Goal: Information Seeking & Learning: Compare options

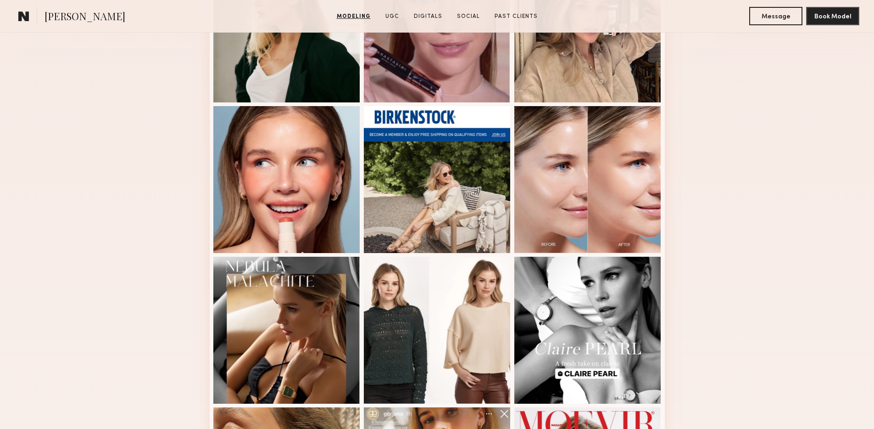
click at [761, 289] on div "Modeling Portfolio View More" at bounding box center [437, 251] width 874 height 715
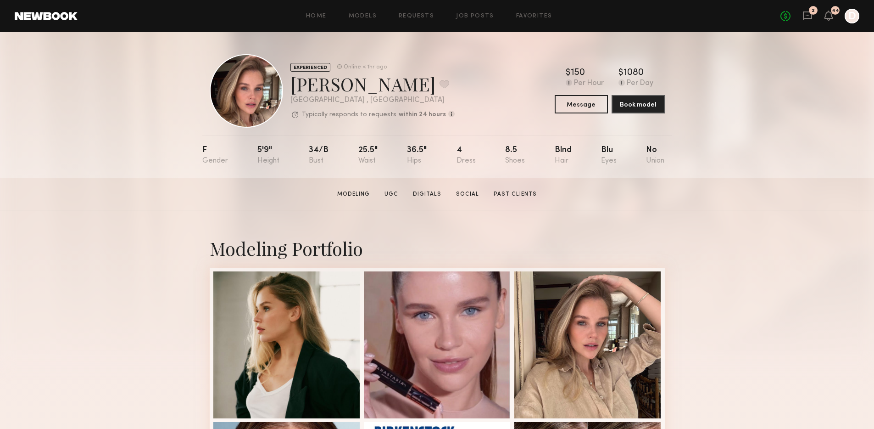
scroll to position [0, 0]
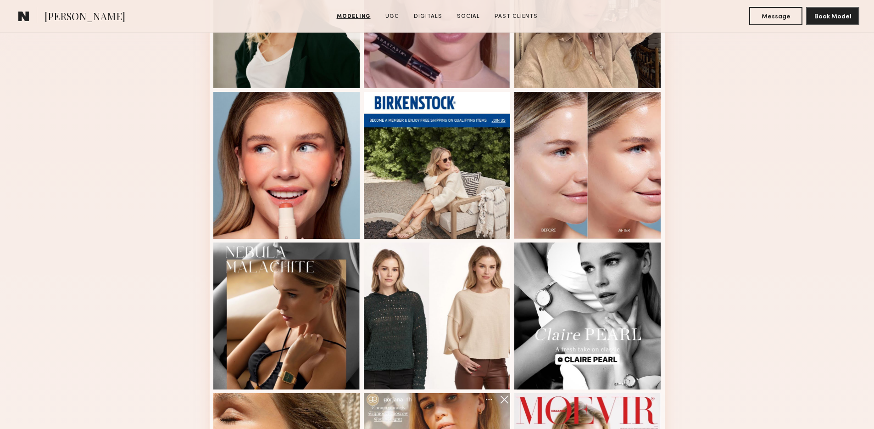
scroll to position [509, 0]
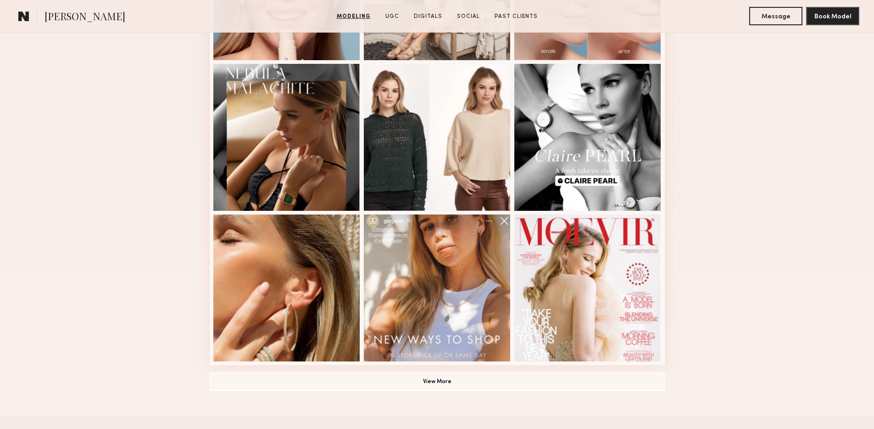
click at [393, 390] on div "Modeling Portfolio View More" at bounding box center [437, 59] width 455 height 715
click at [403, 381] on button "View More" at bounding box center [437, 381] width 455 height 18
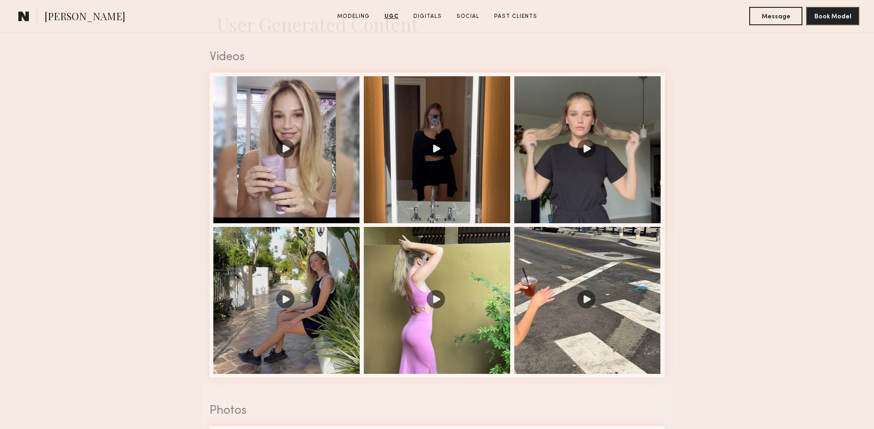
scroll to position [1497, 0]
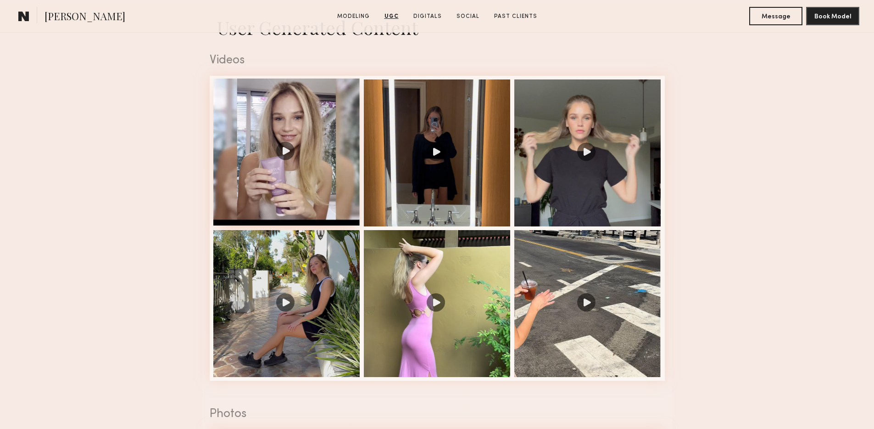
click at [284, 152] on div at bounding box center [286, 151] width 147 height 147
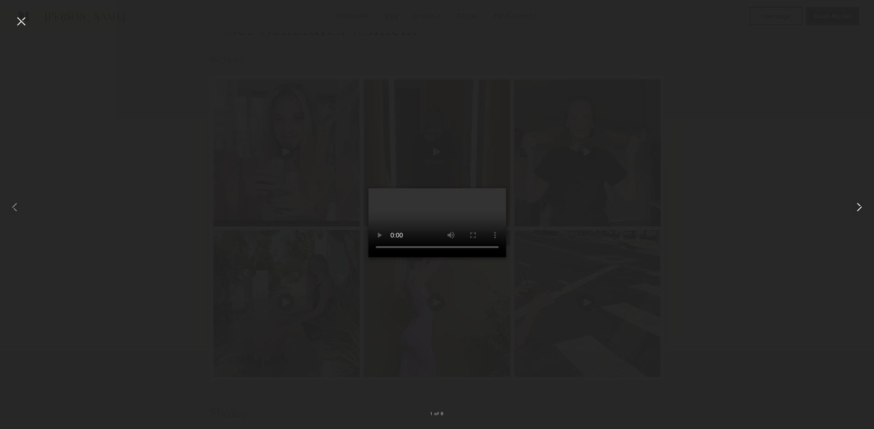
click at [867, 212] on common-icon at bounding box center [859, 207] width 15 height 15
click at [861, 201] on common-icon at bounding box center [859, 207] width 15 height 15
click at [461, 396] on div at bounding box center [437, 207] width 874 height 385
click at [859, 204] on common-icon at bounding box center [859, 207] width 15 height 15
click at [861, 213] on common-icon at bounding box center [859, 207] width 15 height 15
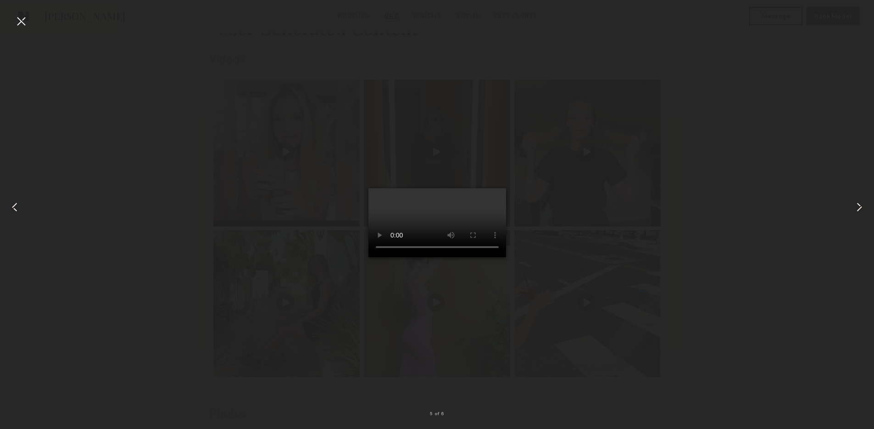
click at [860, 203] on common-icon at bounding box center [859, 207] width 15 height 15
click at [849, 204] on div at bounding box center [856, 207] width 35 height 385
click at [787, 207] on div at bounding box center [437, 207] width 874 height 385
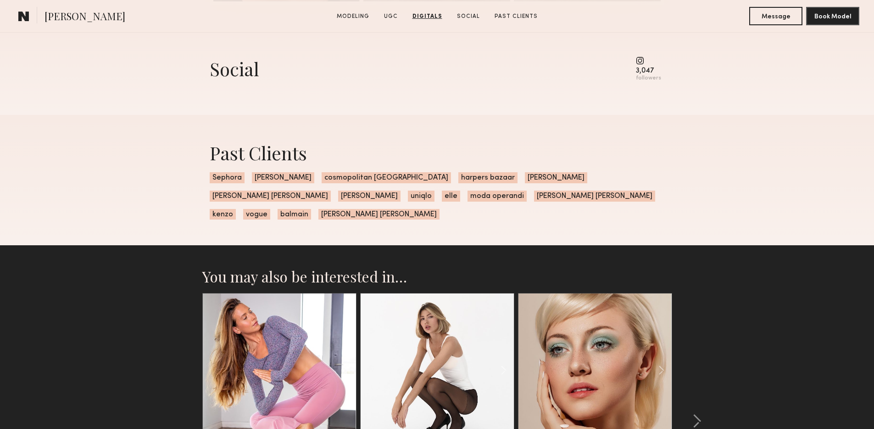
scroll to position [2962, 0]
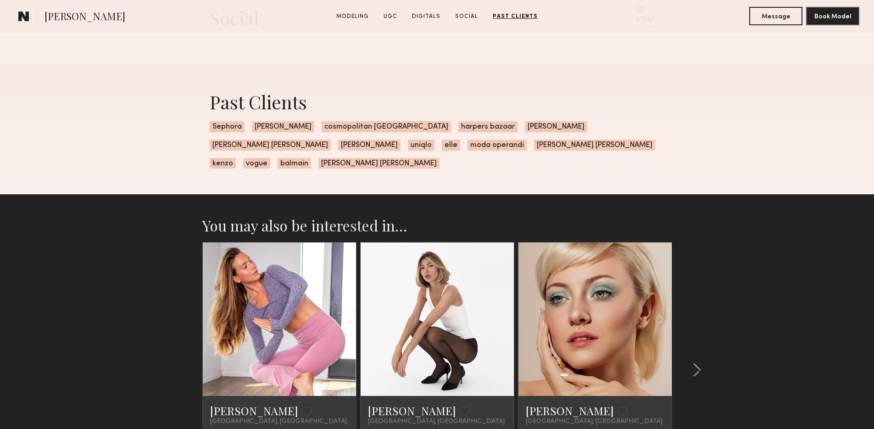
click at [771, 212] on section "You may also be interested in… Miska S. Favorite Los Angeles, CA $230 Per Hour …" at bounding box center [437, 379] width 874 height 371
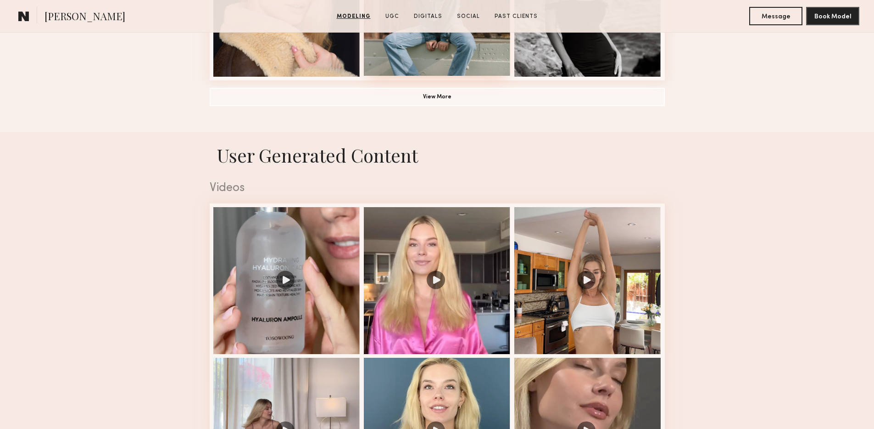
scroll to position [917, 0]
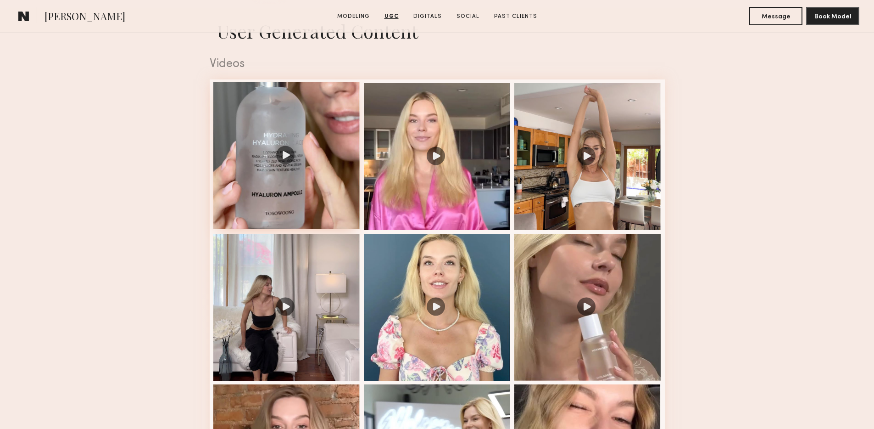
click at [329, 167] on div at bounding box center [286, 155] width 147 height 147
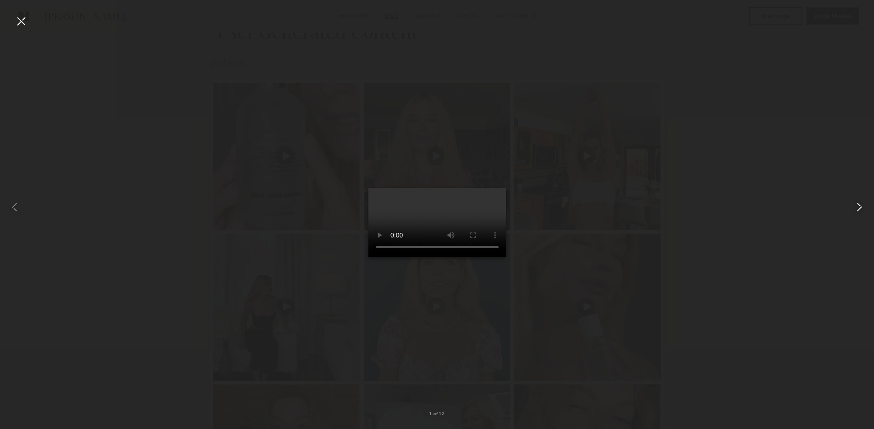
click at [862, 209] on common-icon at bounding box center [859, 207] width 15 height 15
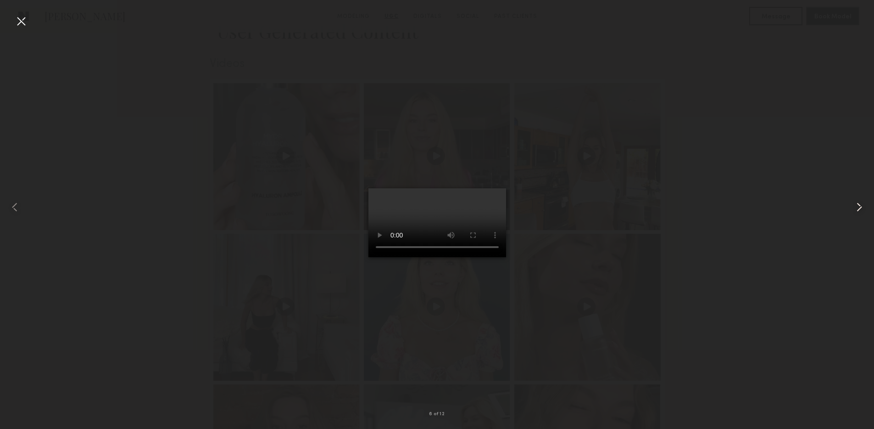
click at [862, 209] on common-icon at bounding box center [859, 207] width 15 height 15
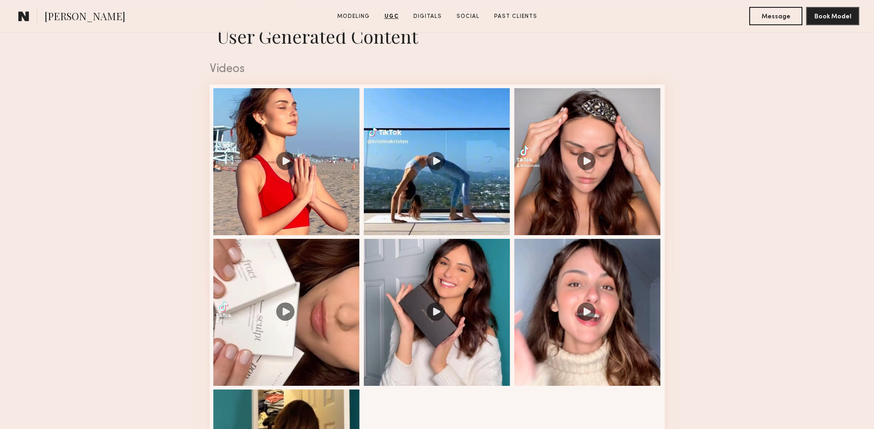
scroll to position [773, 0]
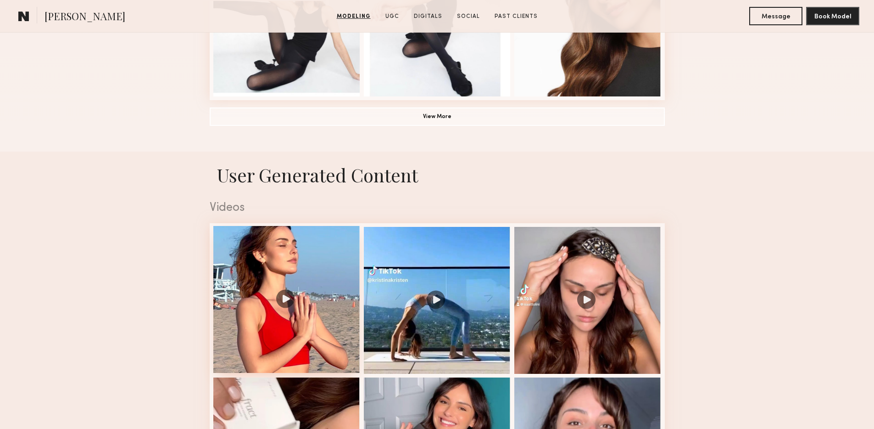
click at [333, 285] on div at bounding box center [286, 299] width 147 height 147
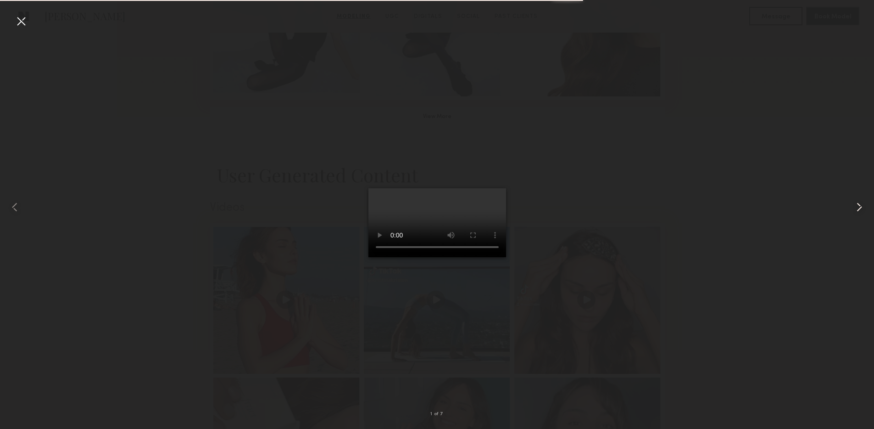
click at [857, 213] on common-icon at bounding box center [859, 207] width 15 height 15
click at [842, 211] on div at bounding box center [856, 207] width 35 height 385
click at [854, 210] on common-icon at bounding box center [859, 207] width 15 height 15
click at [852, 205] on div at bounding box center [856, 207] width 35 height 385
click at [851, 205] on div at bounding box center [856, 207] width 35 height 385
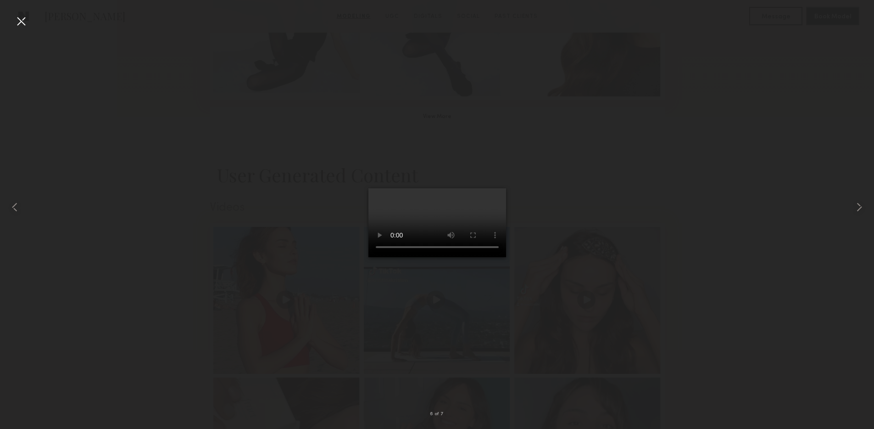
click at [823, 201] on div at bounding box center [437, 207] width 874 height 385
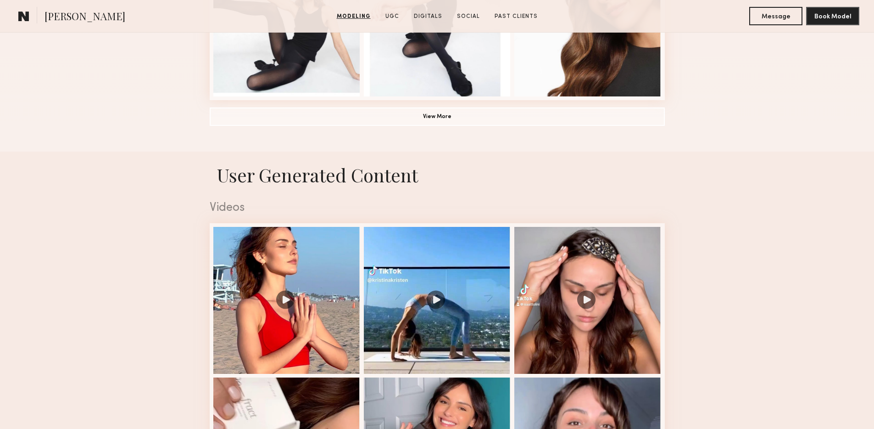
scroll to position [1027, 0]
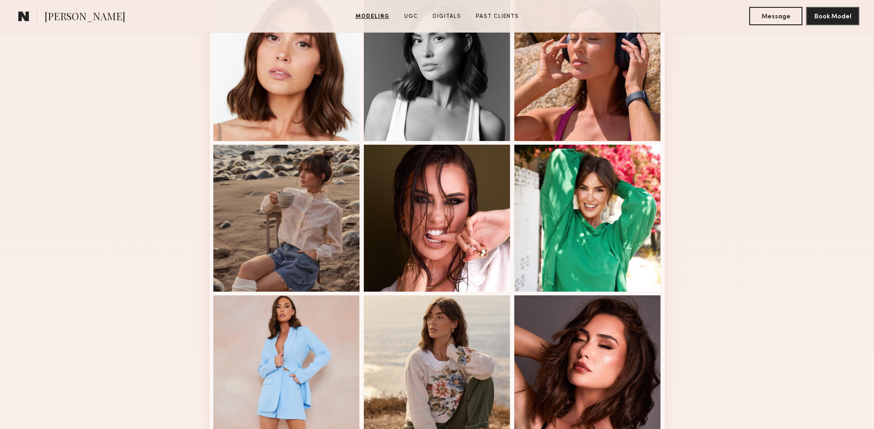
scroll to position [732, 0]
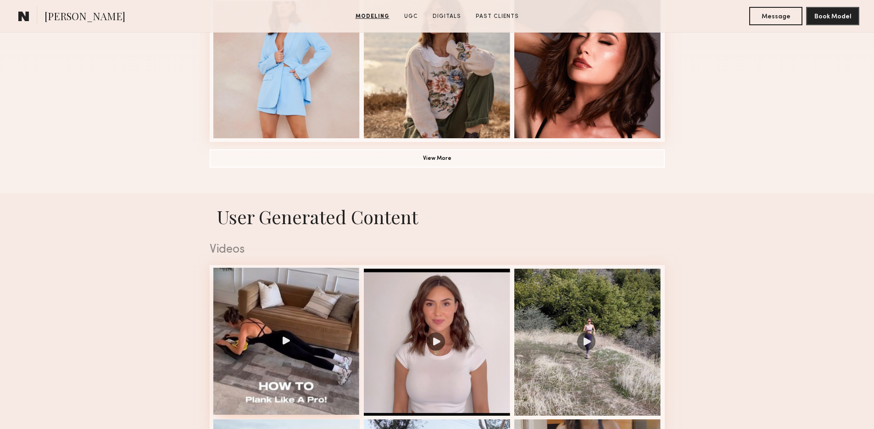
click at [285, 325] on div at bounding box center [286, 341] width 147 height 147
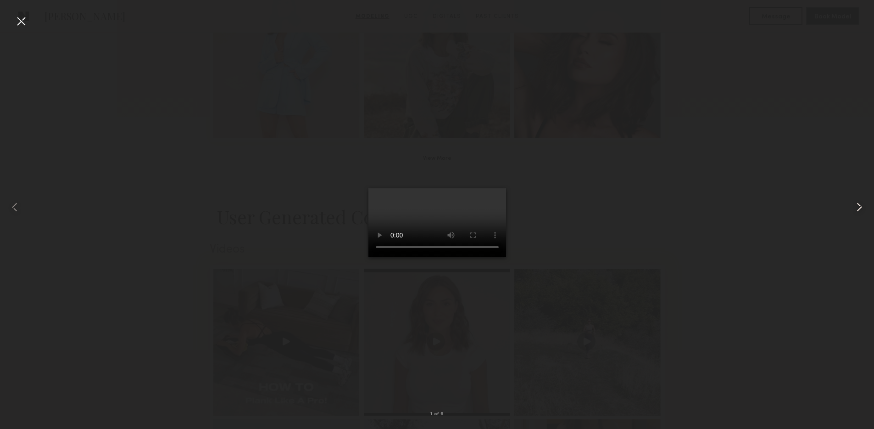
click at [850, 209] on div at bounding box center [856, 207] width 35 height 385
click at [863, 210] on common-icon at bounding box center [859, 207] width 15 height 15
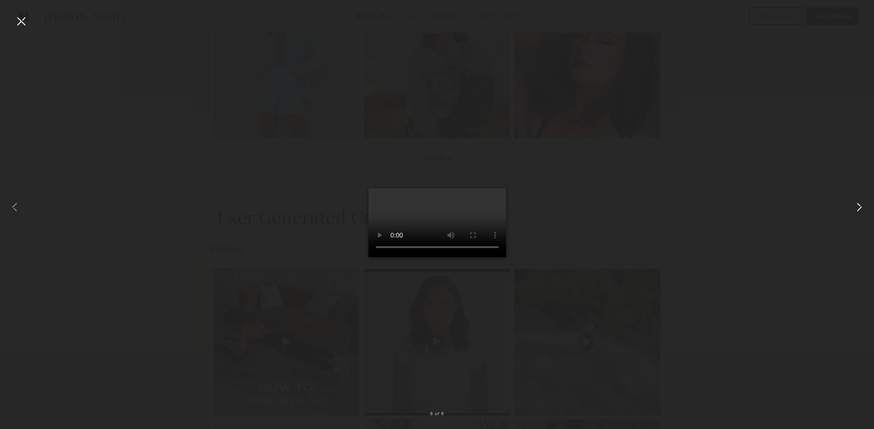
click at [862, 207] on common-icon at bounding box center [859, 207] width 15 height 15
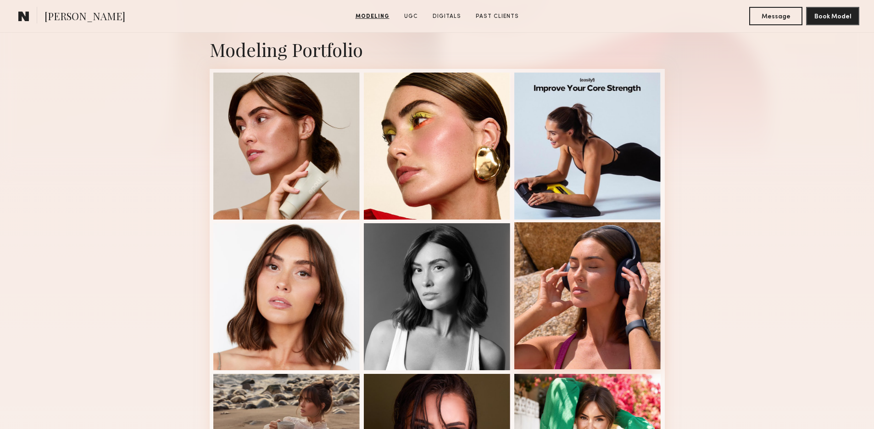
scroll to position [0, 0]
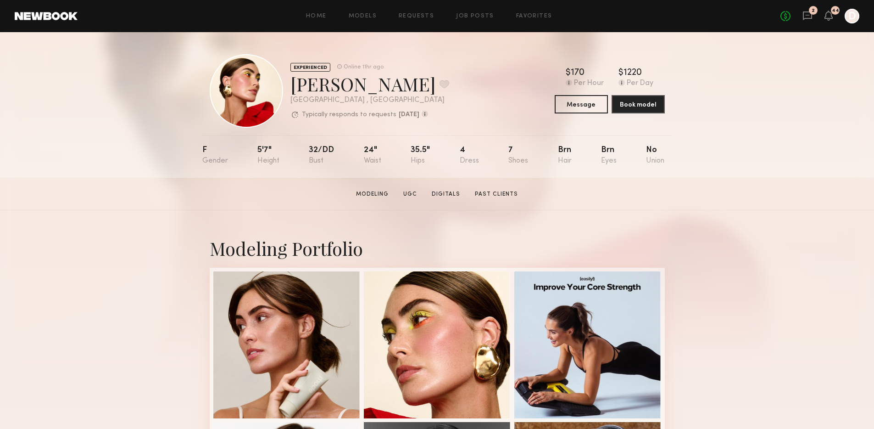
click at [684, 206] on section "Louise M. Modeling UGC Digitals Past Clients Message Book Model" at bounding box center [437, 194] width 874 height 33
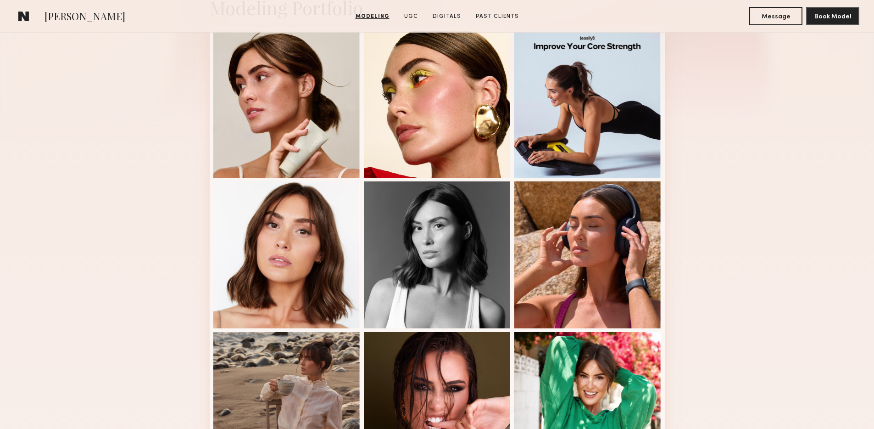
scroll to position [241, 0]
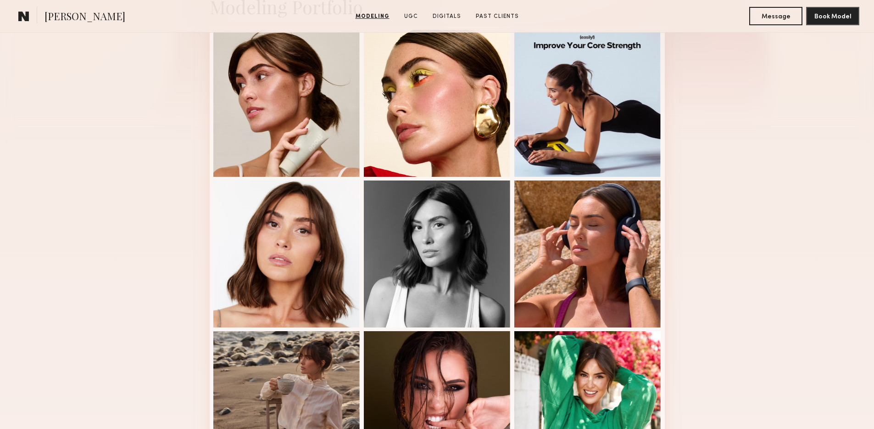
click at [684, 206] on div "Modeling Portfolio View More" at bounding box center [437, 326] width 874 height 715
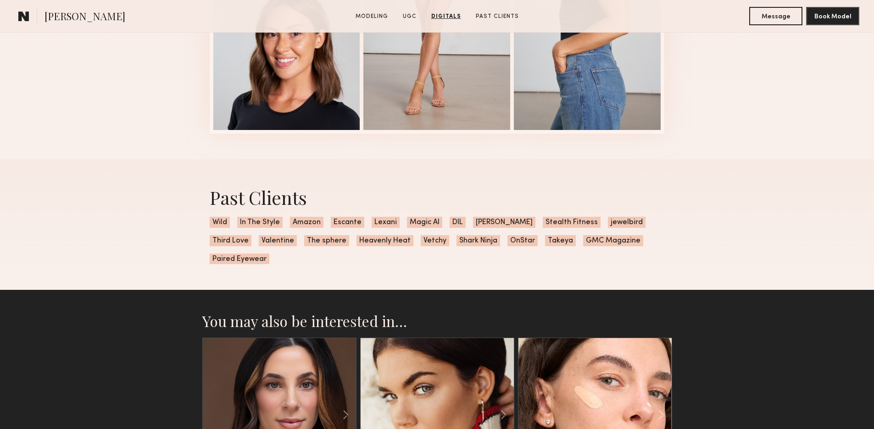
scroll to position [2250, 0]
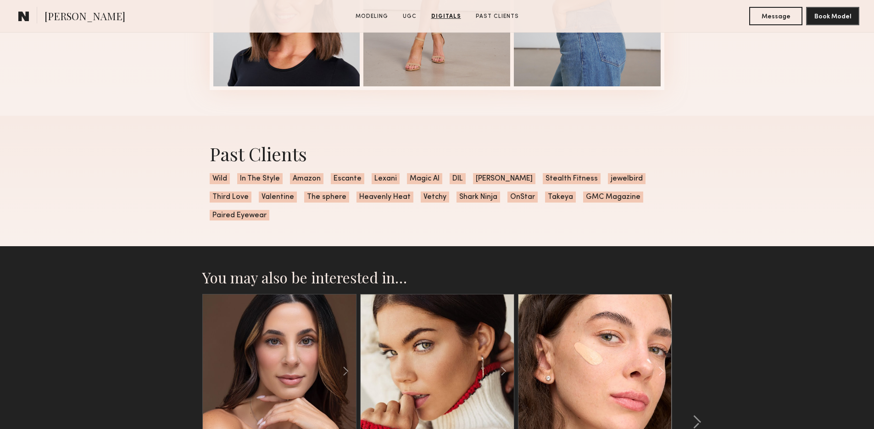
click at [773, 250] on section "You may also be interested in… Nia C. Favorite Los Angeles, CA $65 Per Hour $46…" at bounding box center [437, 431] width 874 height 371
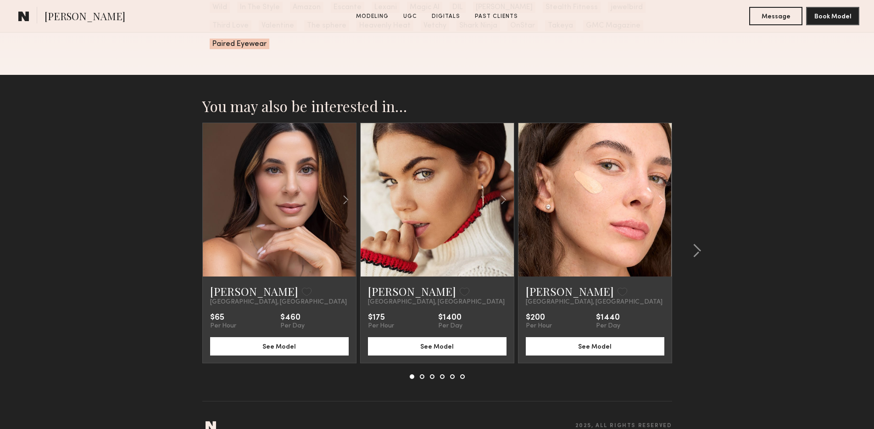
click at [773, 250] on section "You may also be interested in… Nia C. Favorite Los Angeles, CA $65 Per Hour $46…" at bounding box center [437, 260] width 874 height 371
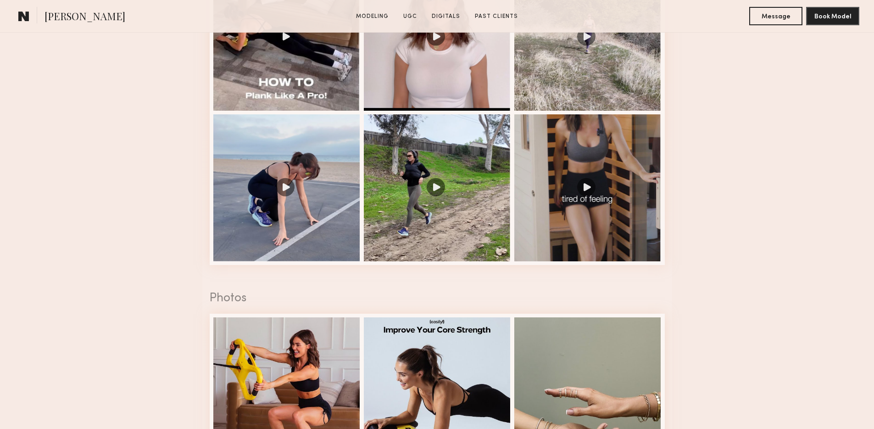
scroll to position [0, 0]
